Goal: Ask a question

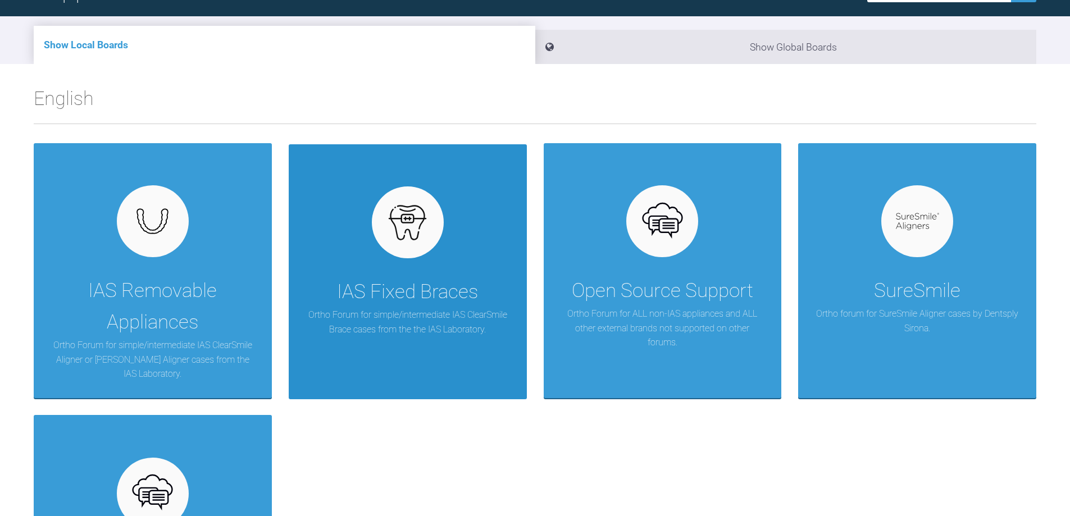
scroll to position [112, 0]
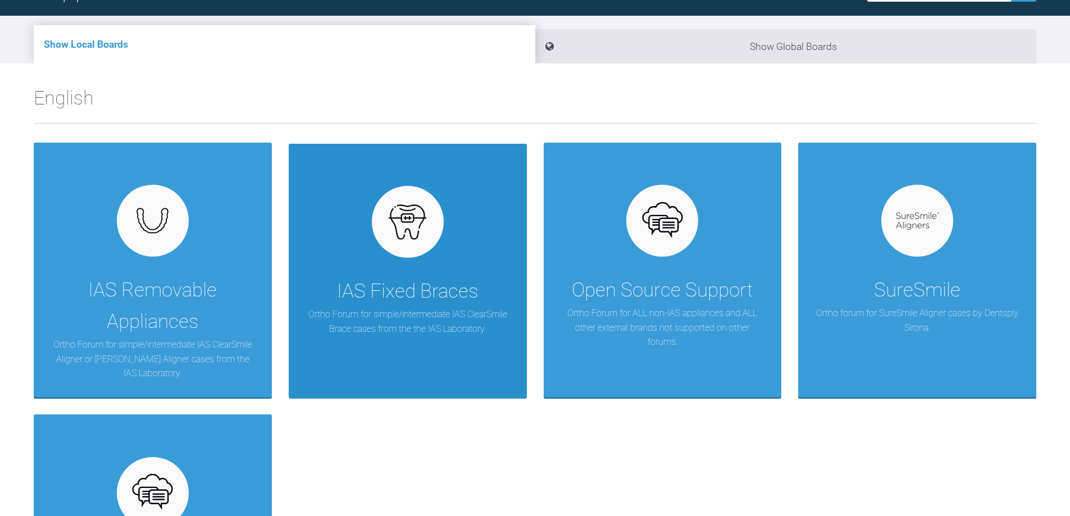
click at [425, 265] on div "IAS Fixed Braces Ortho Forum for simple/intermediate IAS ClearSmile Brace cases…" at bounding box center [408, 271] width 238 height 255
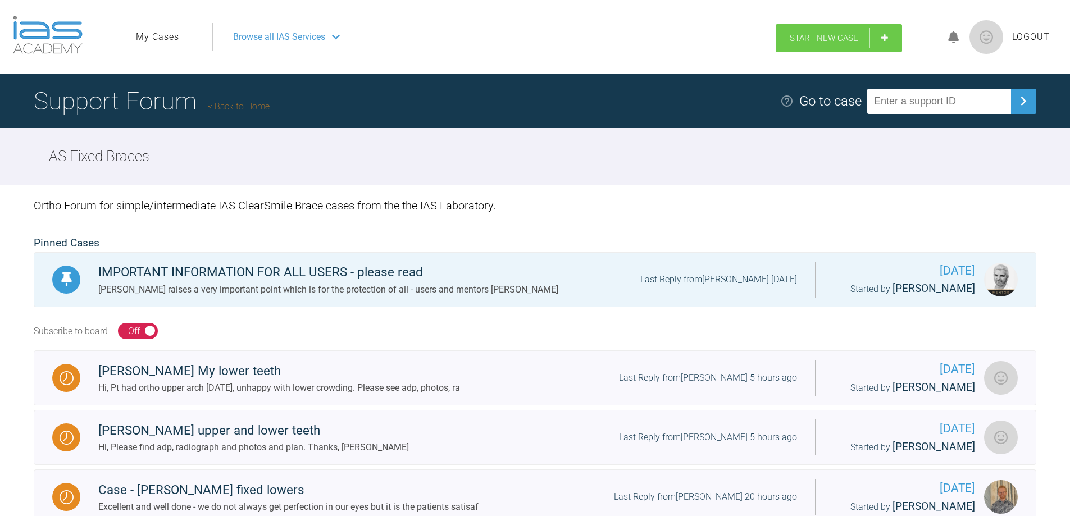
click at [860, 37] on link "Start New Case" at bounding box center [839, 38] width 126 height 28
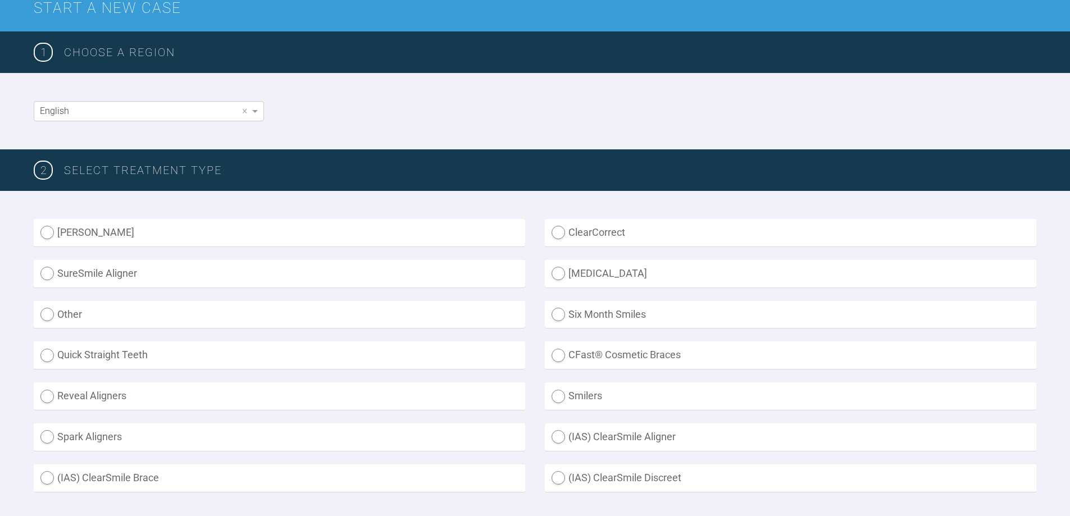
scroll to position [169, 0]
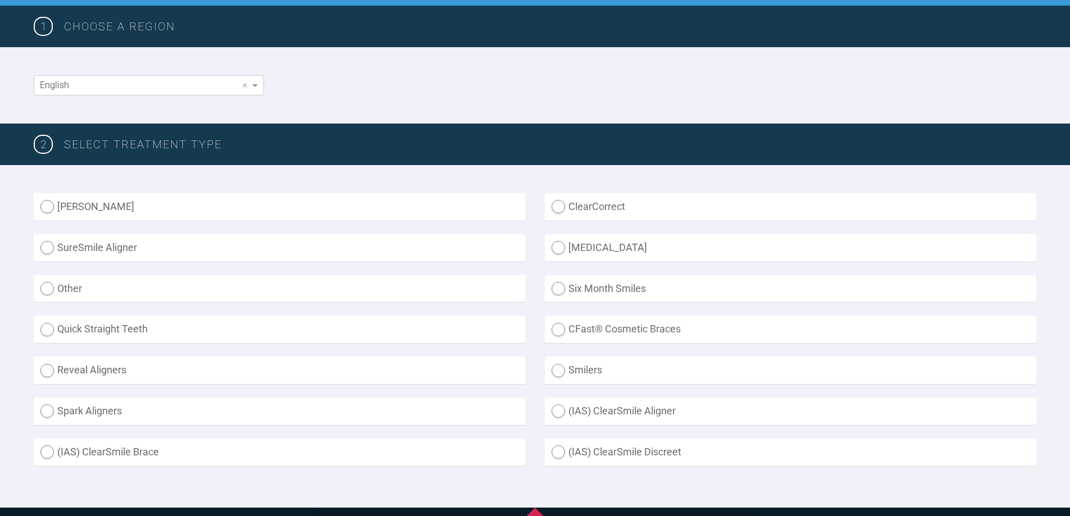
click at [640, 456] on label "(IAS) ClearSmile Discreet" at bounding box center [791, 453] width 492 height 28
radio Discreet "true"
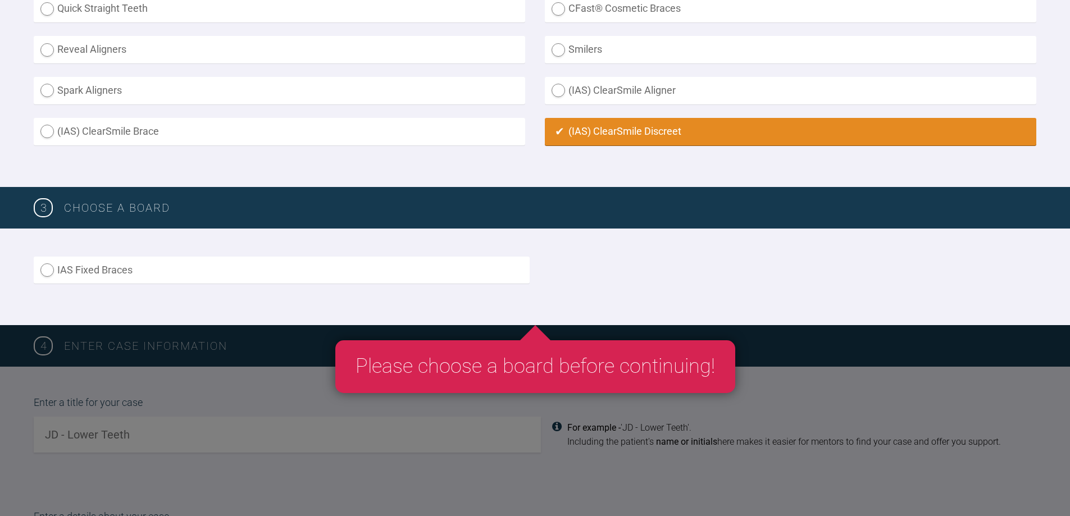
scroll to position [393, 0]
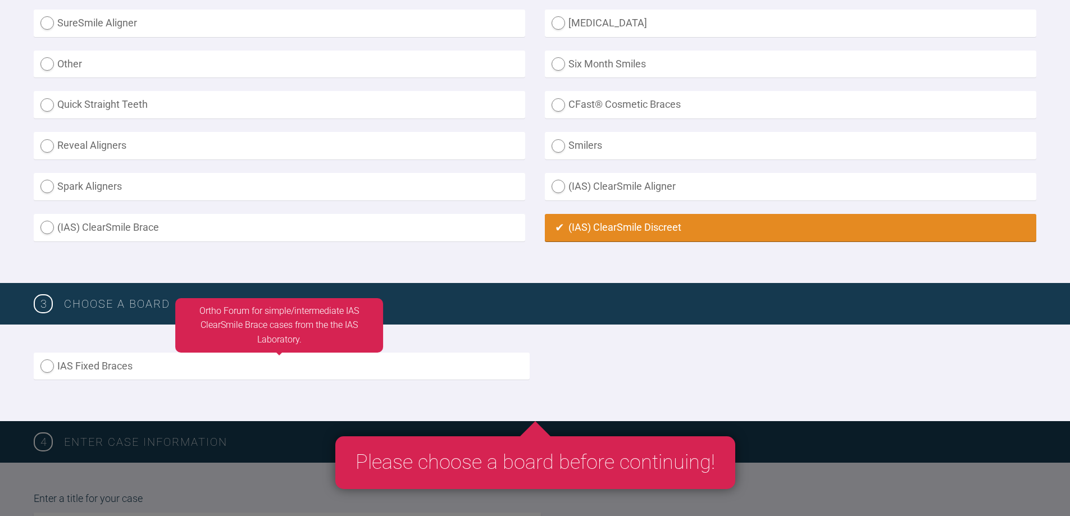
click at [246, 364] on label "IAS Fixed Braces" at bounding box center [282, 367] width 496 height 28
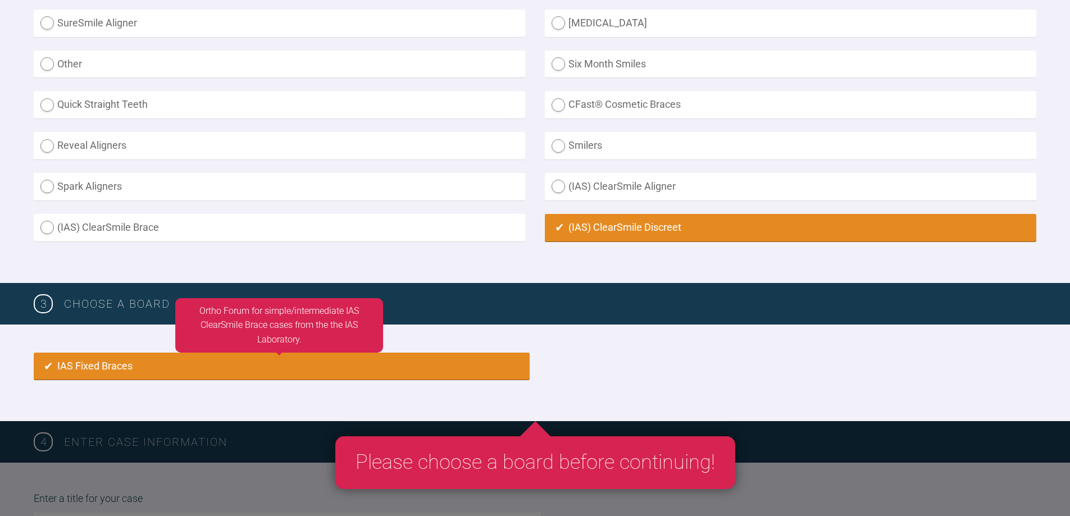
radio input "true"
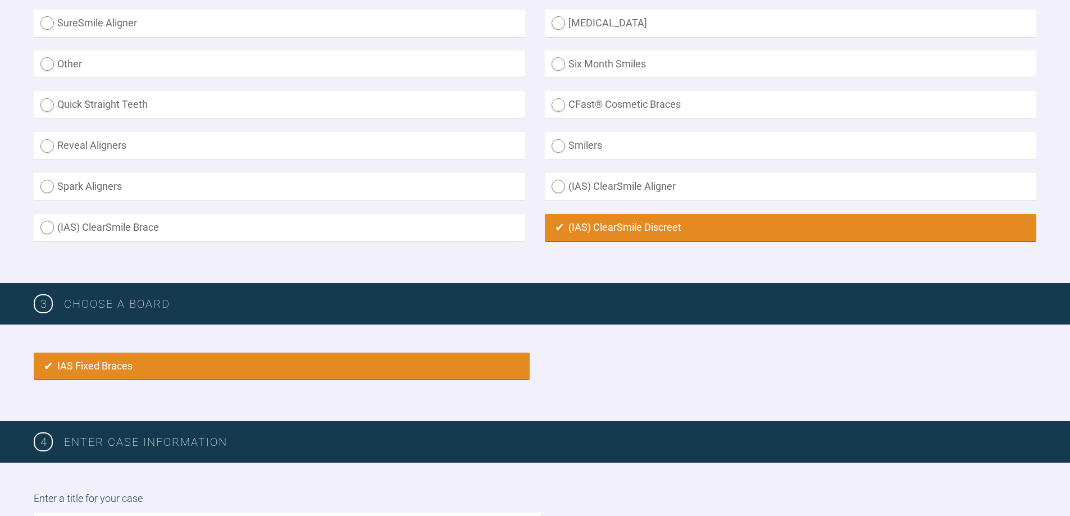
scroll to position [748, 0]
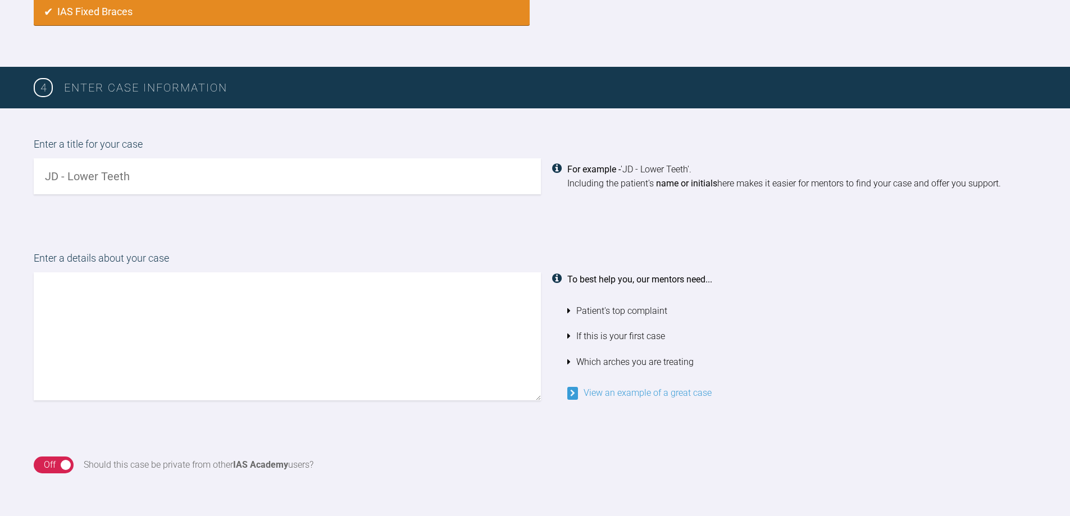
click at [710, 217] on div "Enter a title for your case For example - 'JD - Lower Teeth'. Including the pat…" at bounding box center [535, 165] width 1070 height 114
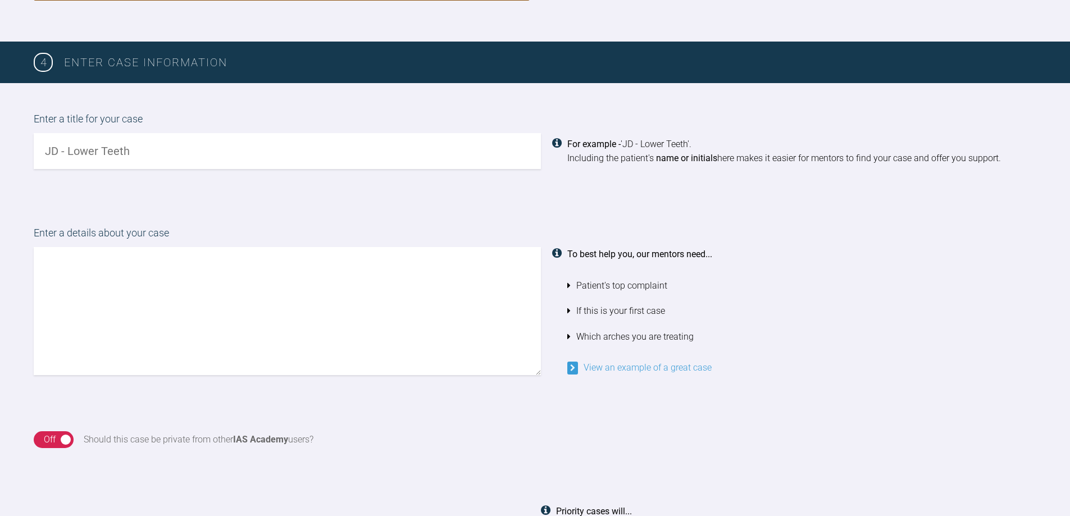
scroll to position [692, 0]
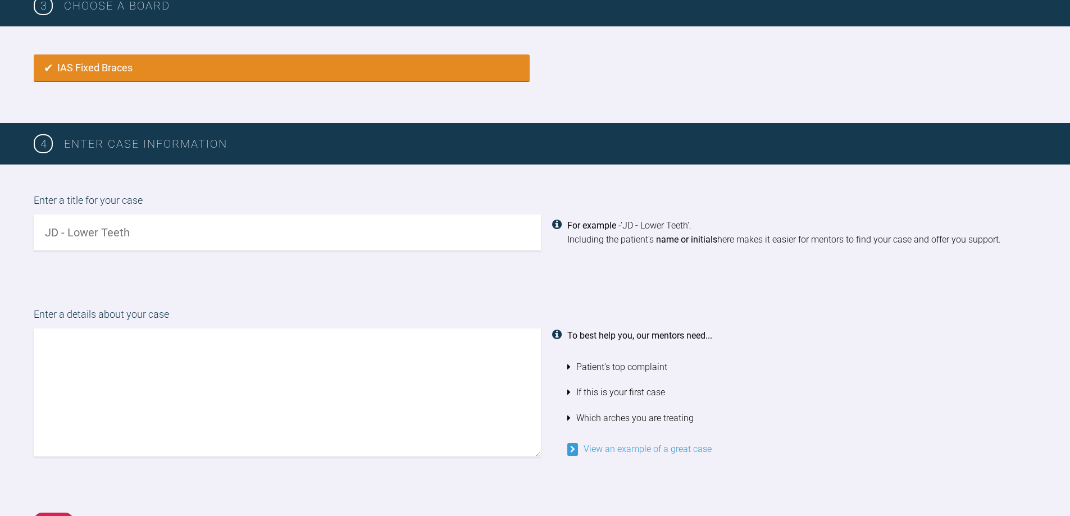
click at [293, 186] on div "Enter a title for your case For example - 'JD - Lower Teeth'. Including the pat…" at bounding box center [535, 222] width 1070 height 114
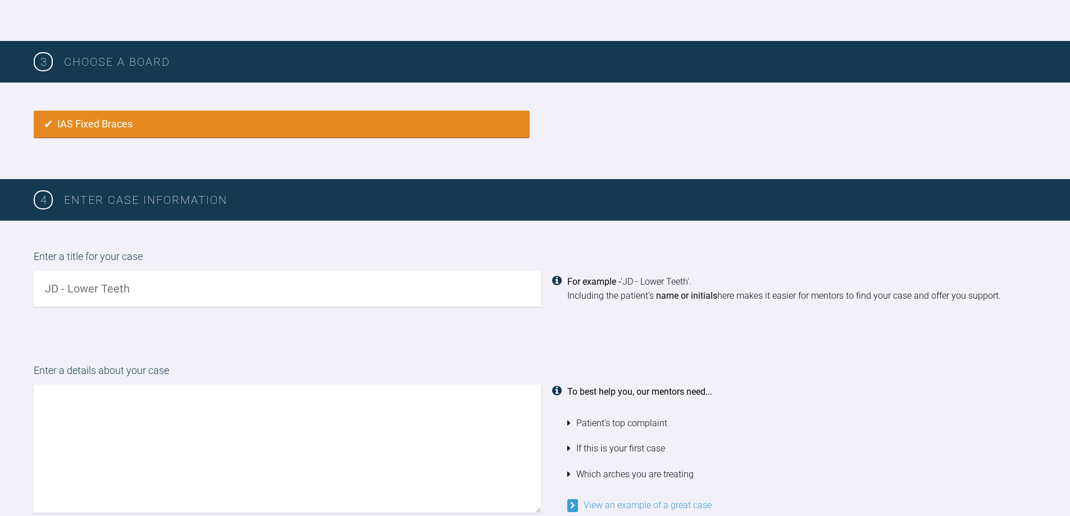
click at [623, 245] on div "Enter a title for your case For example - 'JD - Lower Teeth'. Including the pat…" at bounding box center [535, 278] width 1070 height 114
